Goal: Task Accomplishment & Management: Use online tool/utility

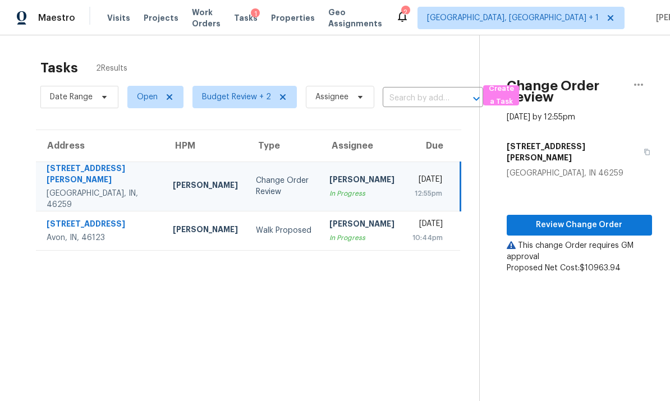
scroll to position [-2, 0]
click at [115, 20] on span "Visits" at bounding box center [118, 17] width 23 height 11
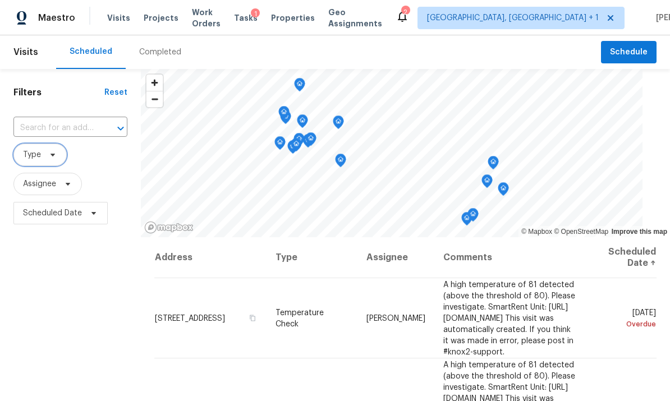
click at [43, 160] on span "Type" at bounding box center [39, 155] width 53 height 22
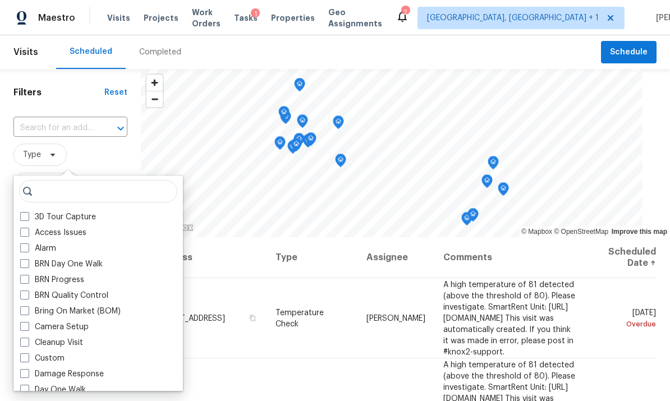
click at [26, 317] on div "Bring On Market (BOM)" at bounding box center [98, 312] width 163 height 16
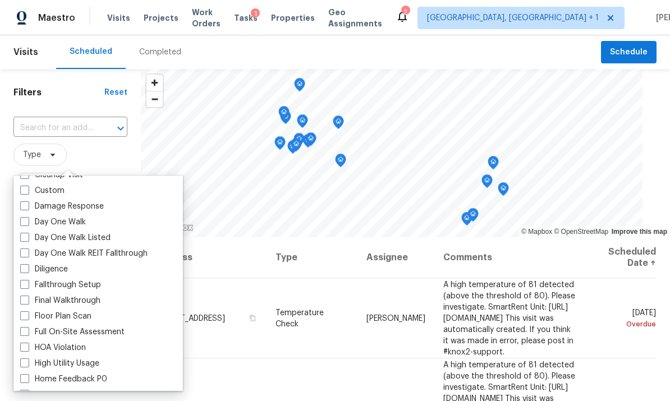
scroll to position [179, 0]
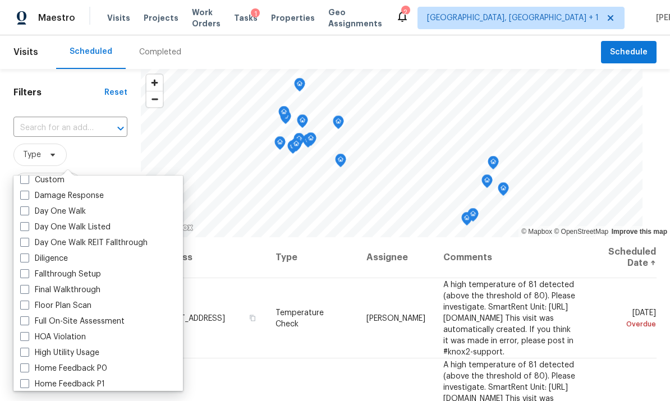
click at [21, 257] on span at bounding box center [24, 258] width 9 height 9
click at [21, 257] on input "Diligence" at bounding box center [23, 256] width 7 height 7
checkbox input "true"
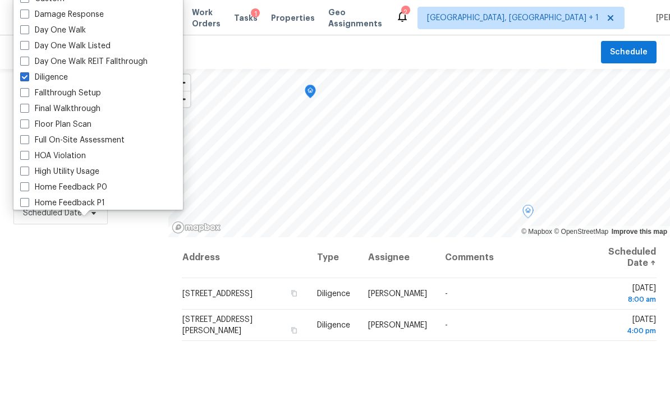
click at [214, 292] on span "[STREET_ADDRESS]" at bounding box center [217, 294] width 70 height 8
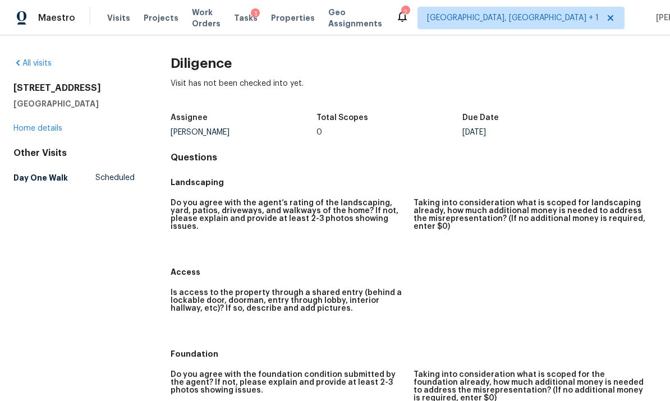
click at [62, 129] on link "Home details" at bounding box center [37, 129] width 49 height 8
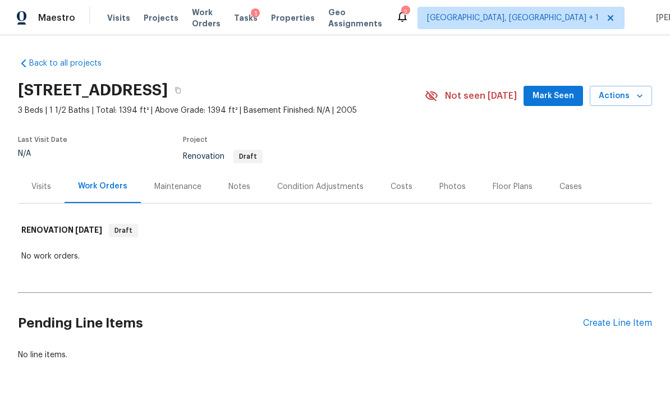
scroll to position [35, 0]
click at [629, 89] on span "Actions" at bounding box center [621, 96] width 44 height 14
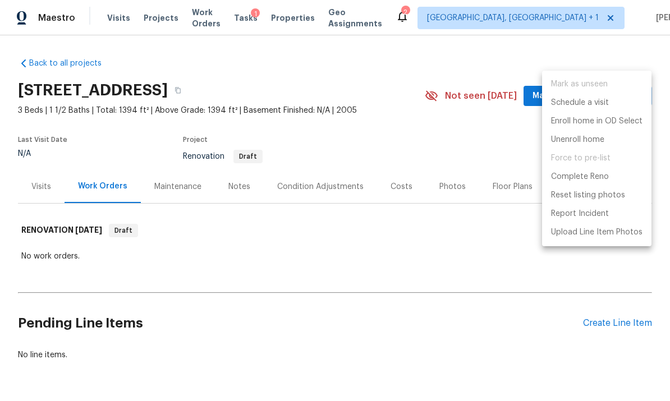
click at [545, 342] on div at bounding box center [335, 200] width 670 height 401
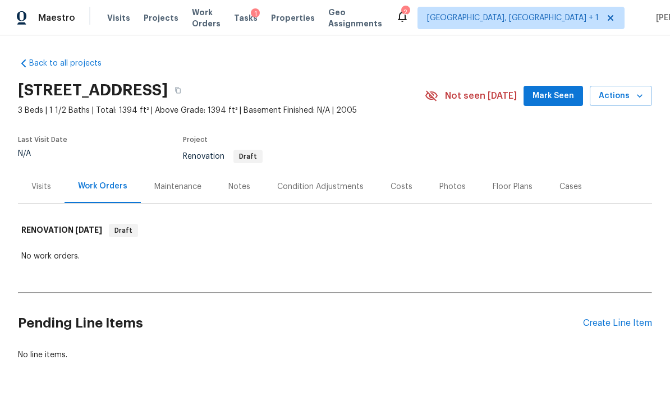
click at [338, 181] on div "Condition Adjustments" at bounding box center [320, 186] width 86 height 11
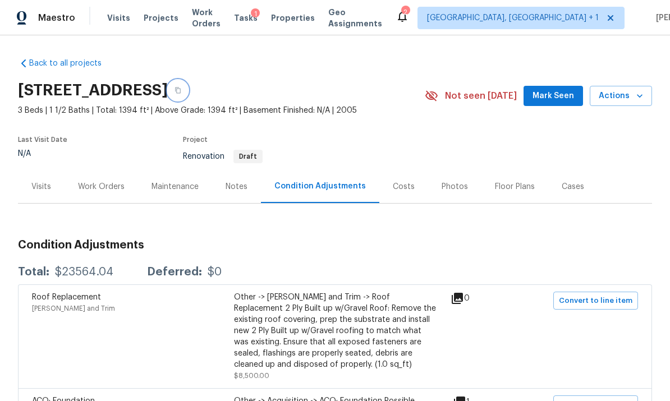
click at [188, 80] on button "button" at bounding box center [178, 90] width 20 height 20
